Goal: Book appointment/travel/reservation

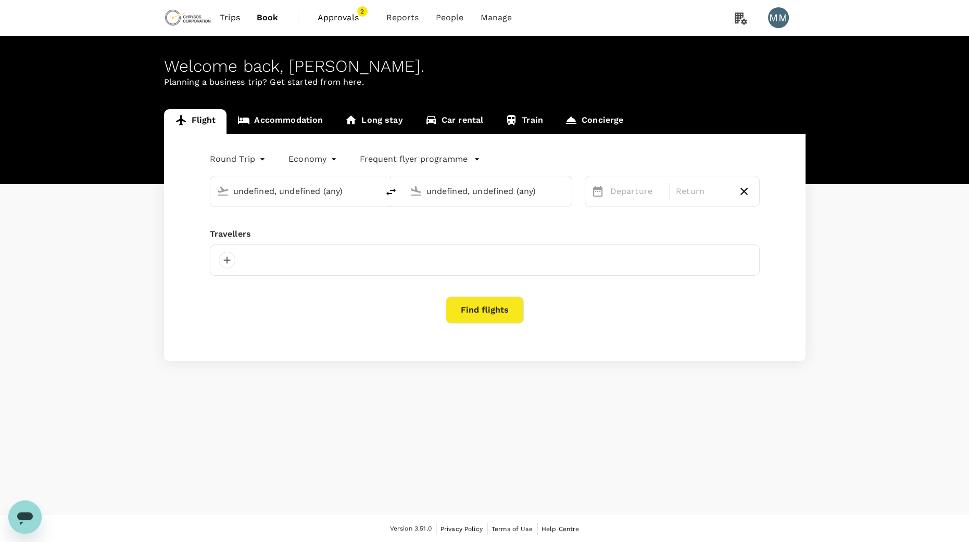
type input "Adelaide (ADL)"
type input "[GEOGRAPHIC_DATA] ([PERSON_NAME])"
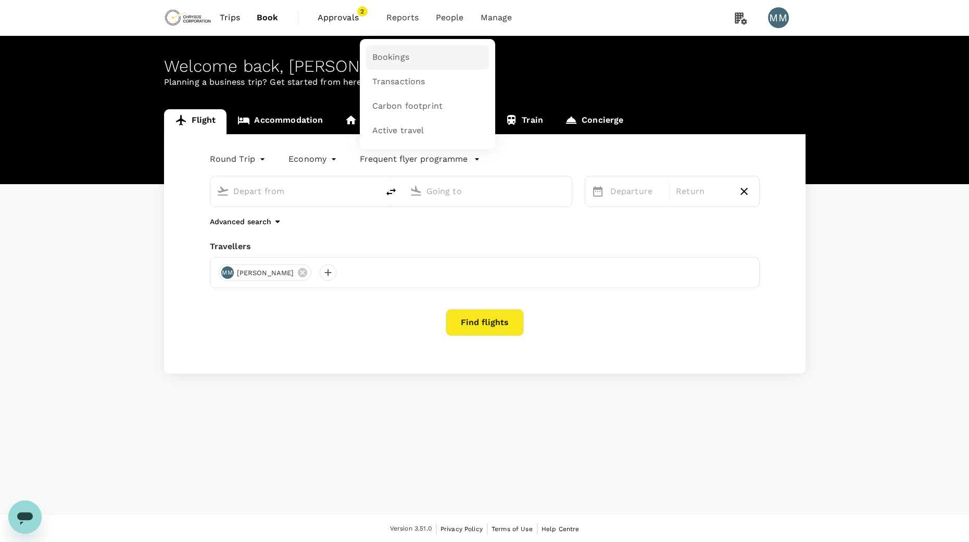
type input "Adelaide (ADL)"
type input "[GEOGRAPHIC_DATA] ([PERSON_NAME])"
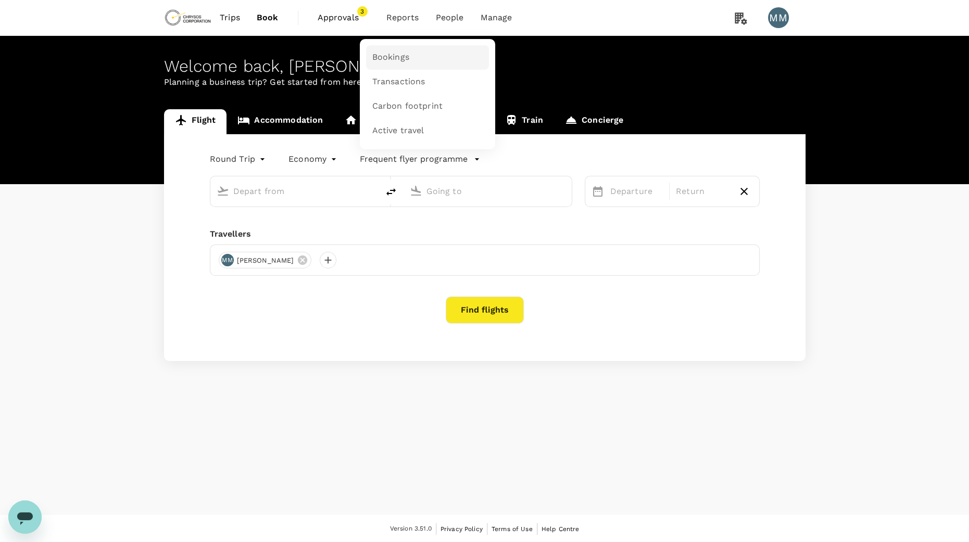
click at [404, 56] on span "Bookings" at bounding box center [390, 58] width 37 height 12
